Goal: Transaction & Acquisition: Purchase product/service

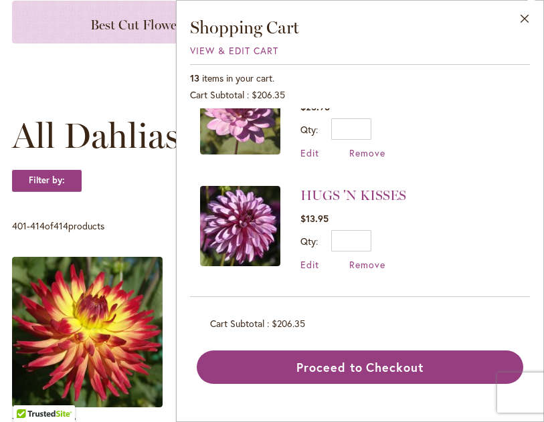
scroll to position [720, 0]
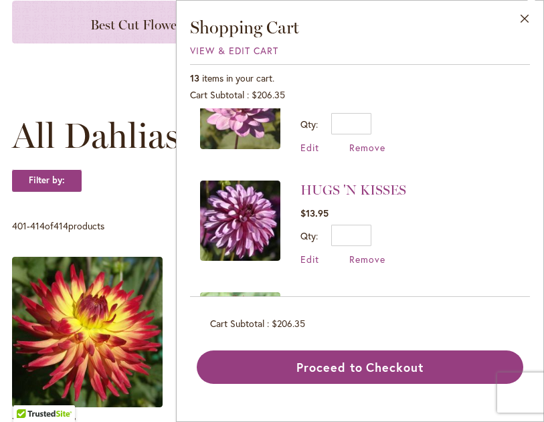
click at [371, 257] on span "Remove" at bounding box center [367, 259] width 36 height 13
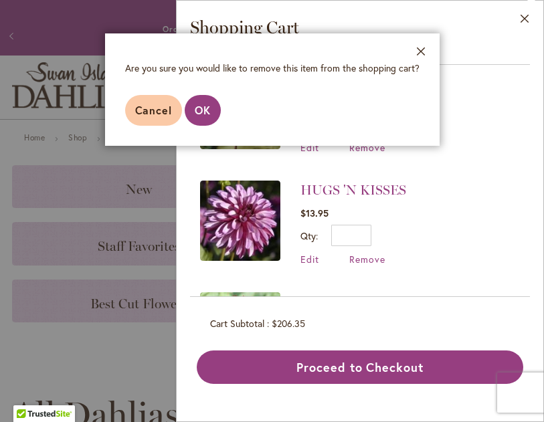
scroll to position [33, 0]
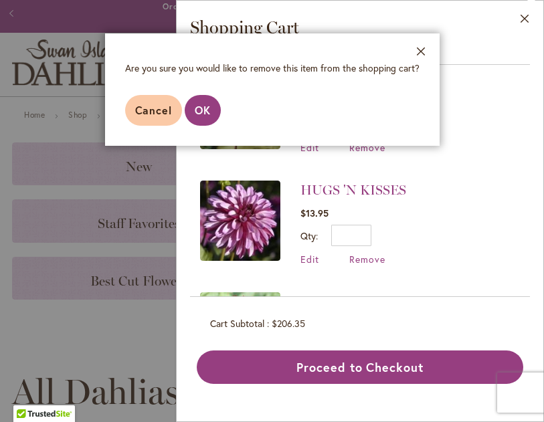
click at [209, 114] on span "OK" at bounding box center [203, 110] width 16 height 14
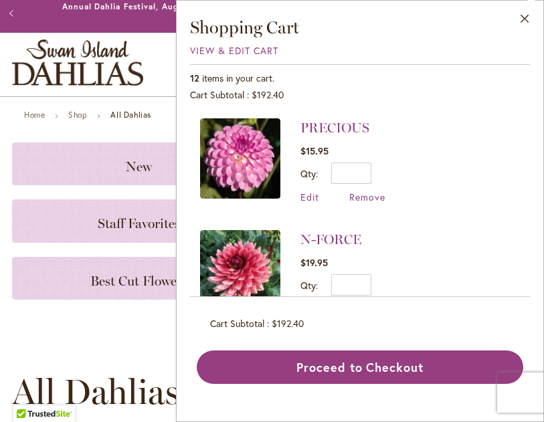
scroll to position [223, 0]
click at [375, 197] on span "Remove" at bounding box center [367, 197] width 36 height 13
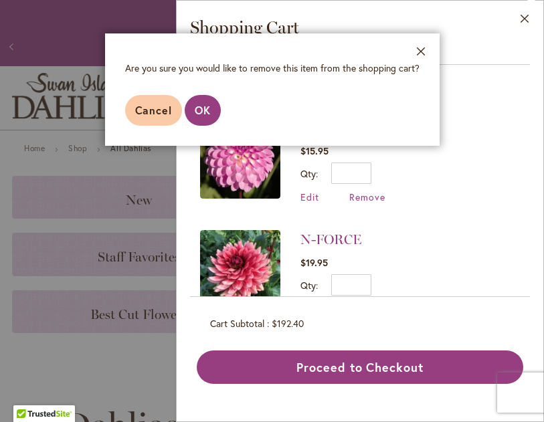
click at [202, 147] on aside "Close Are you sure you would like to remove this item from the shopping cart? C…" at bounding box center [272, 211] width 544 height 422
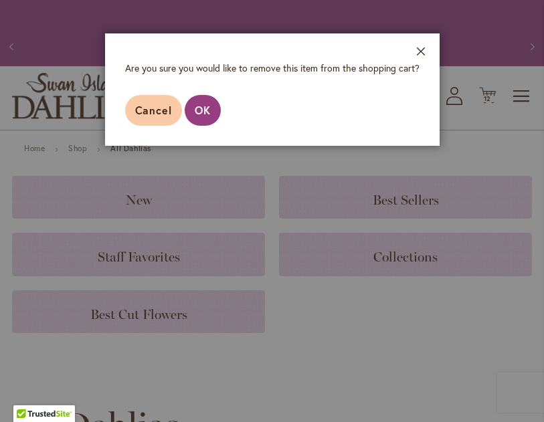
click at [418, 85] on footer "Cancel OK" at bounding box center [272, 110] width 334 height 71
click at [206, 144] on footer "Cancel OK" at bounding box center [272, 110] width 334 height 71
click at [199, 144] on footer "Cancel OK" at bounding box center [272, 110] width 334 height 71
click at [213, 148] on aside "Close Are you sure you would like to remove this item from the shopping cart? C…" at bounding box center [272, 211] width 544 height 422
click at [430, 85] on footer "Cancel OK" at bounding box center [272, 110] width 334 height 71
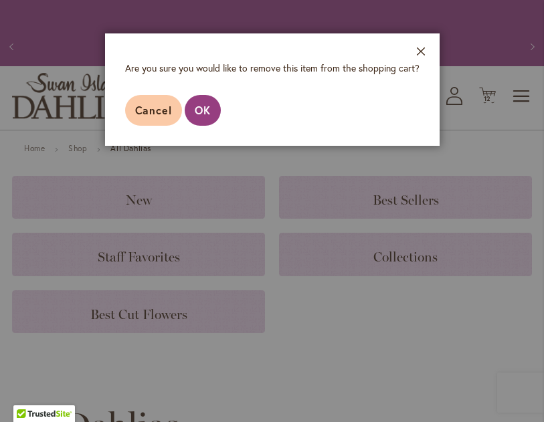
click at [417, 88] on footer "Cancel OK" at bounding box center [272, 110] width 334 height 71
click at [218, 141] on footer "Cancel OK" at bounding box center [272, 110] width 334 height 71
click at [154, 145] on footer "Cancel OK" at bounding box center [272, 110] width 334 height 71
click at [409, 88] on footer "Cancel OK" at bounding box center [272, 110] width 334 height 71
click at [419, 43] on button "Close" at bounding box center [421, 54] width 37 height 42
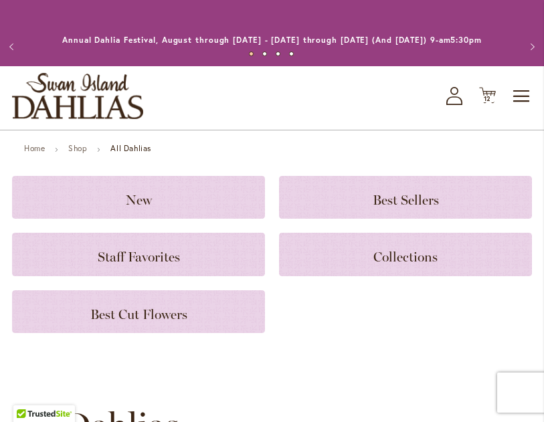
click at [486, 104] on icon "Cart .cls-1 { fill: #231f20; }" at bounding box center [487, 95] width 17 height 17
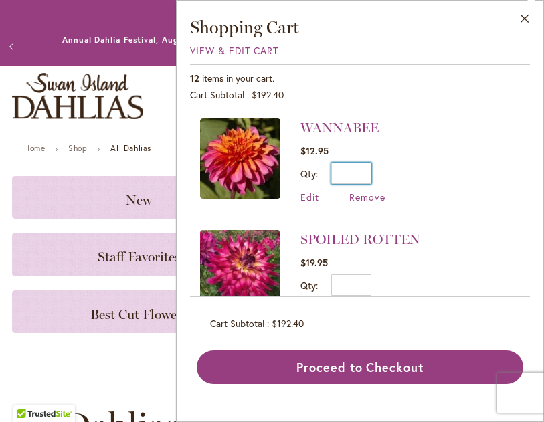
type input "*"
click at [393, 351] on div "12 items in your cart. Cart Subtotal $192.40 Recently added item(s) WANNABEE $1…" at bounding box center [360, 224] width 340 height 320
click at [377, 197] on span "Remove" at bounding box center [367, 197] width 36 height 13
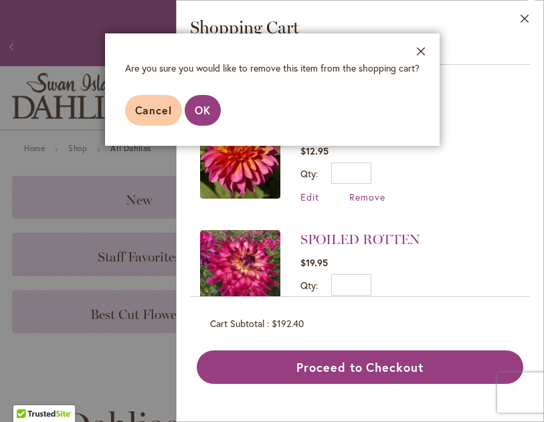
click at [207, 106] on span "OK" at bounding box center [203, 110] width 16 height 14
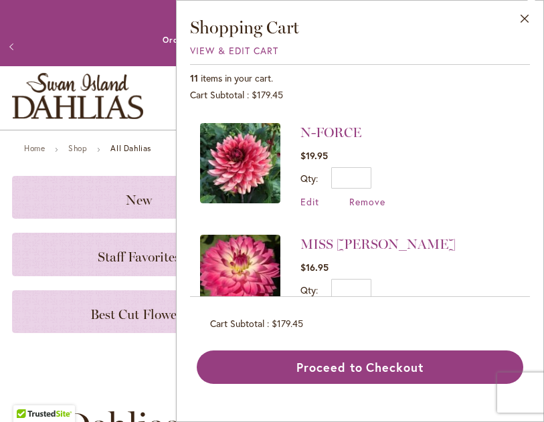
scroll to position [219, 0]
click at [377, 311] on span "Remove" at bounding box center [367, 312] width 36 height 13
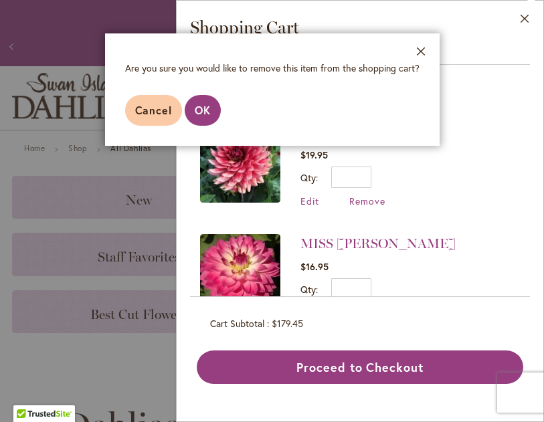
click at [205, 116] on span "OK" at bounding box center [203, 110] width 16 height 14
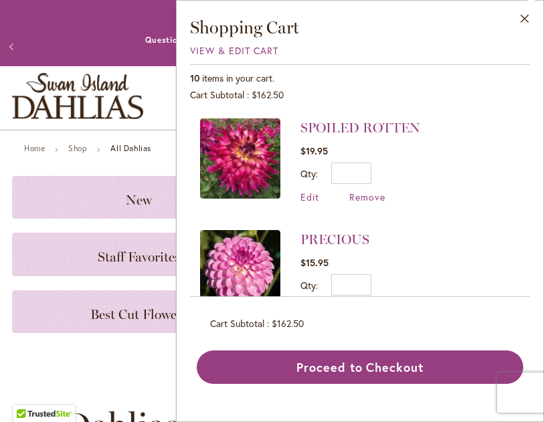
scroll to position [0, 0]
click at [374, 198] on span "Remove" at bounding box center [367, 197] width 36 height 13
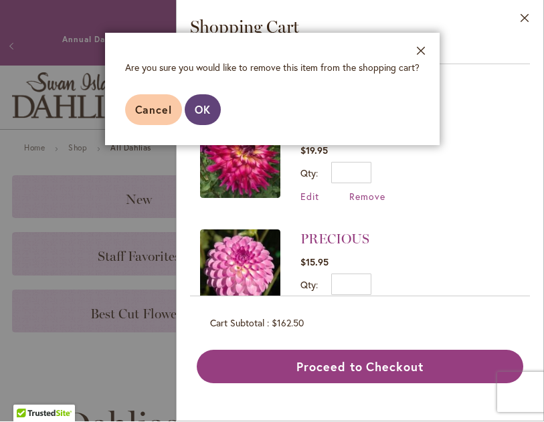
scroll to position [1, 0]
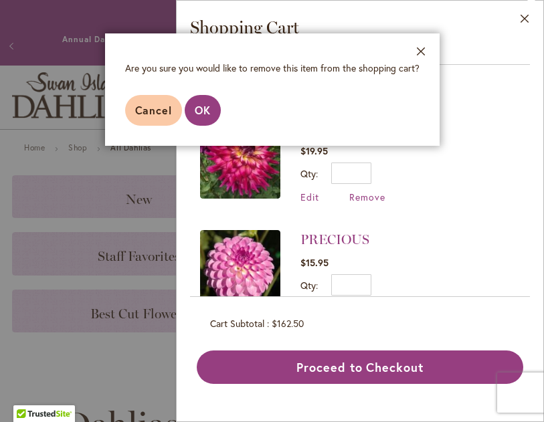
click at [211, 105] on span "OK" at bounding box center [203, 110] width 16 height 14
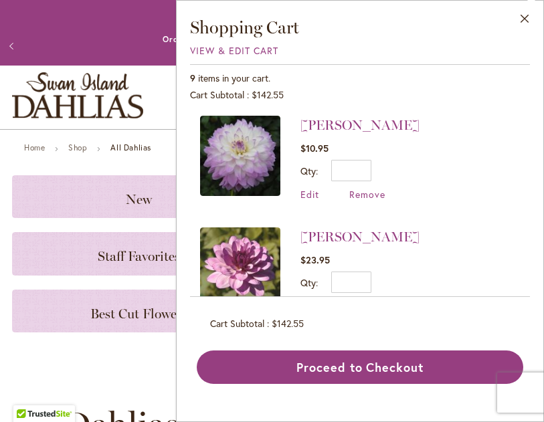
scroll to position [230, 0]
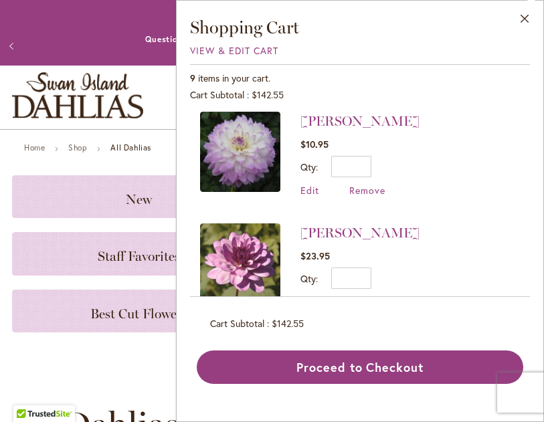
click at [374, 299] on span "Remove" at bounding box center [367, 302] width 36 height 13
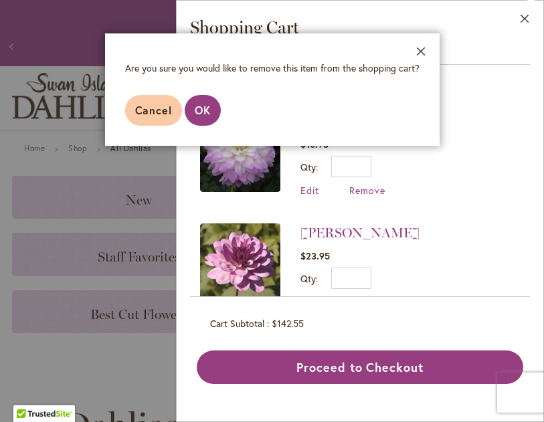
click at [206, 112] on span "OK" at bounding box center [203, 110] width 16 height 14
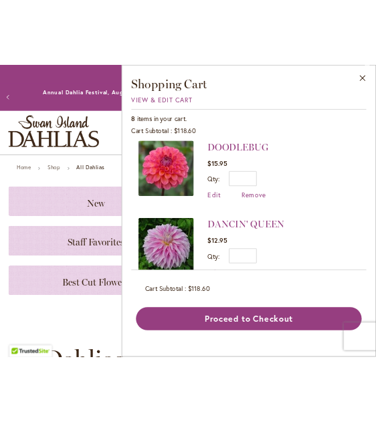
scroll to position [569, 0]
